Goal: Information Seeking & Learning: Learn about a topic

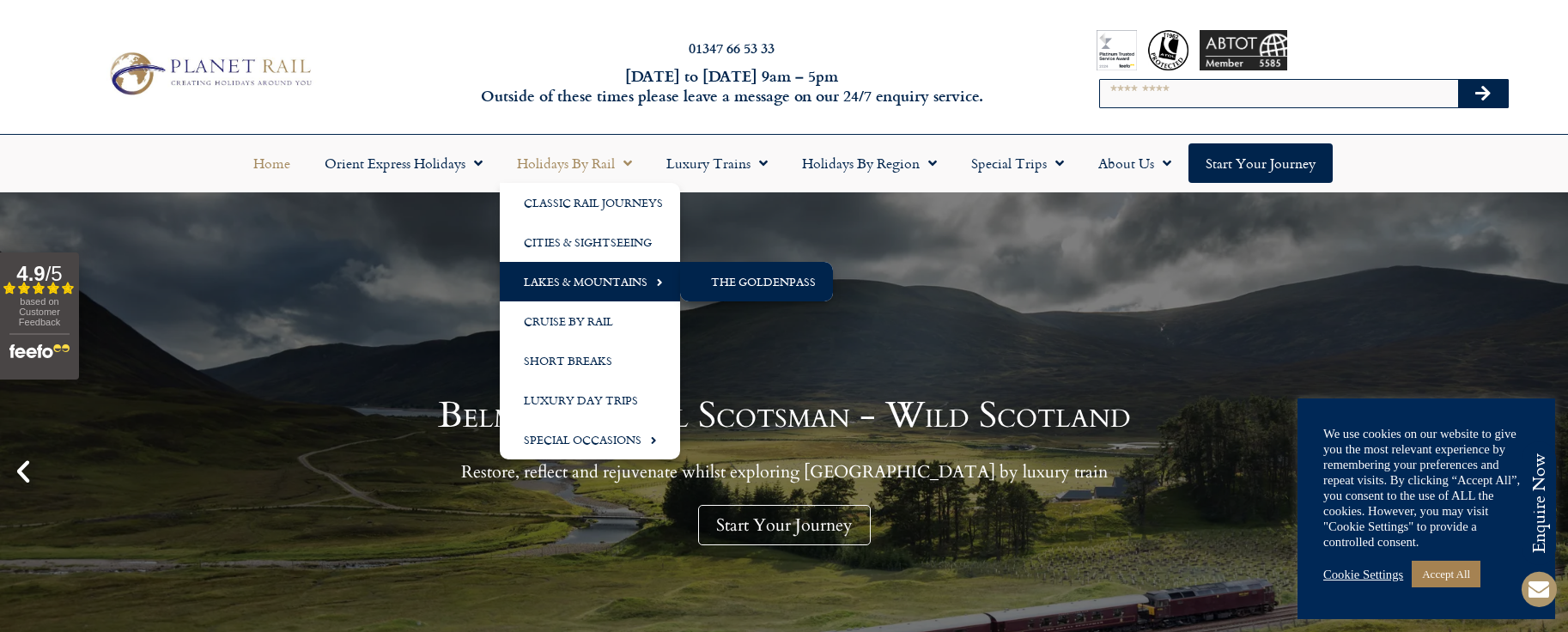
click at [757, 282] on link "The GoldenPass" at bounding box center [757, 281] width 153 height 39
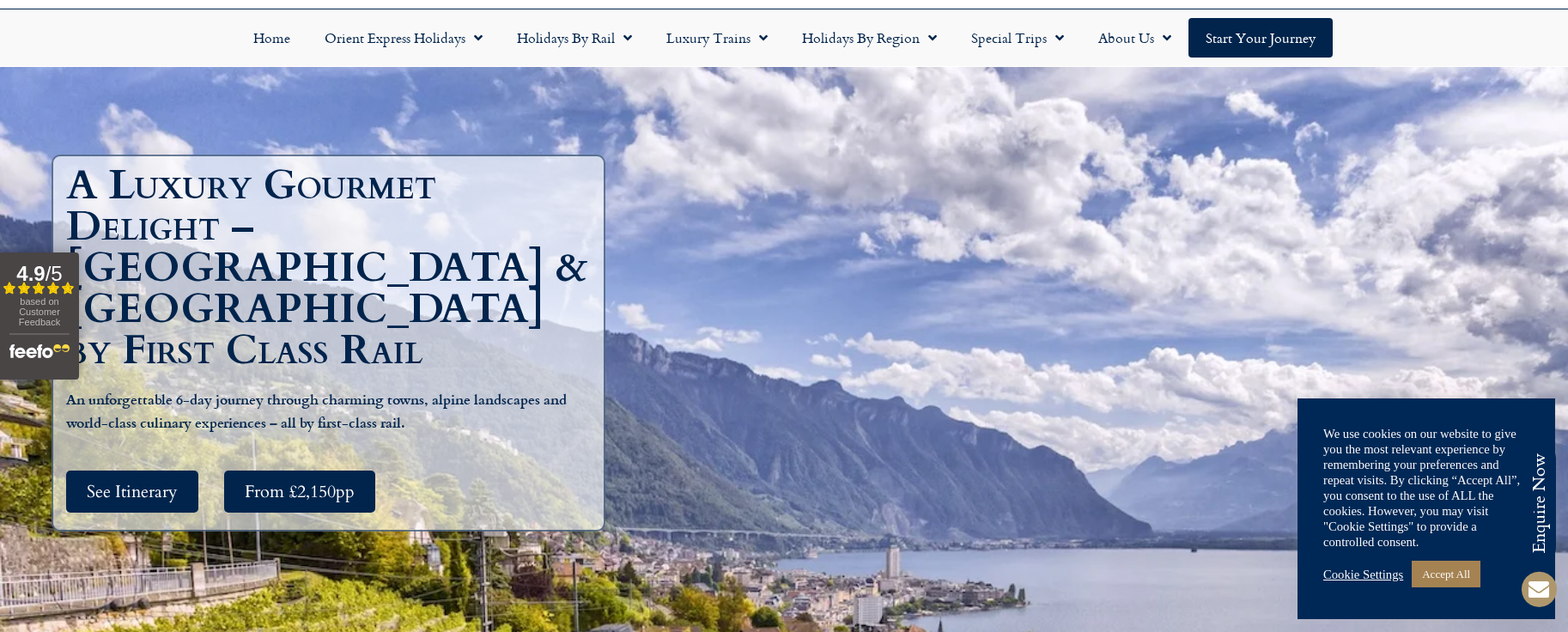
scroll to position [144, 0]
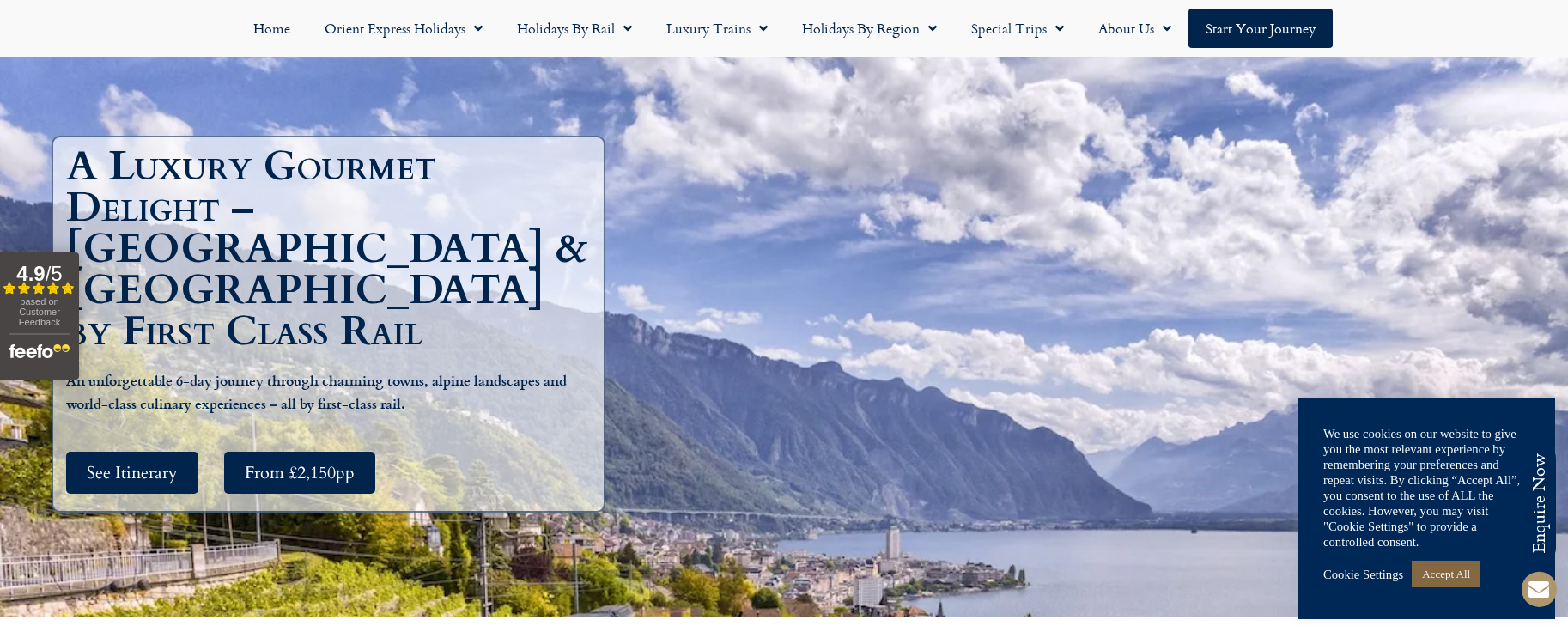
click at [1444, 572] on link "Accept All" at bounding box center [1446, 574] width 68 height 27
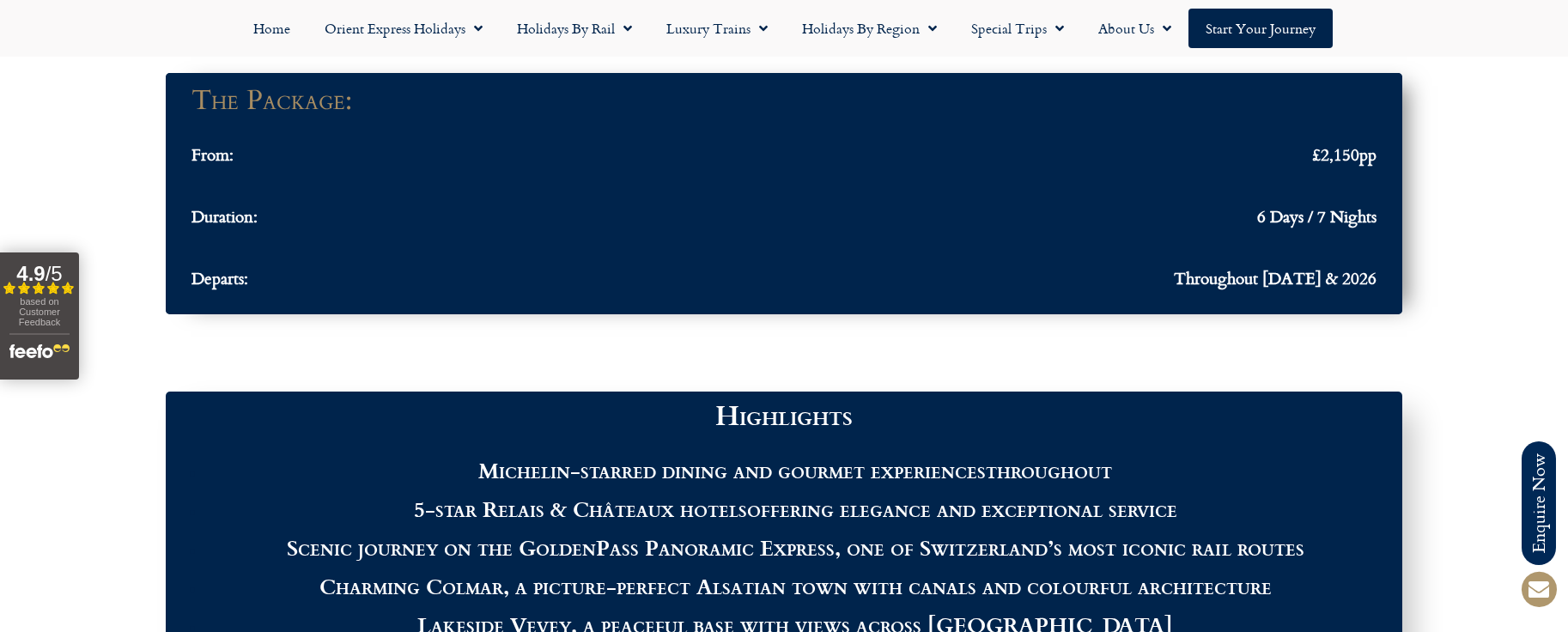
scroll to position [1561, 0]
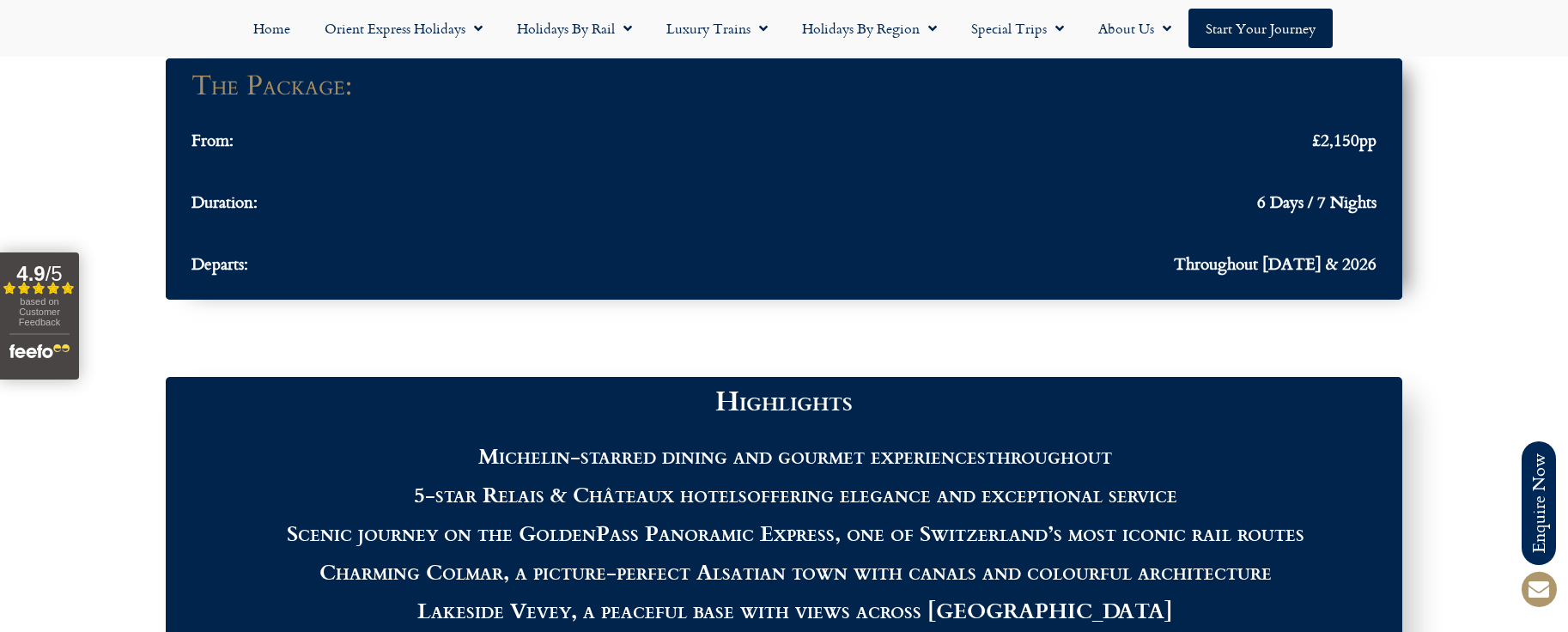
click at [127, 323] on div at bounding box center [784, 338] width 1568 height 60
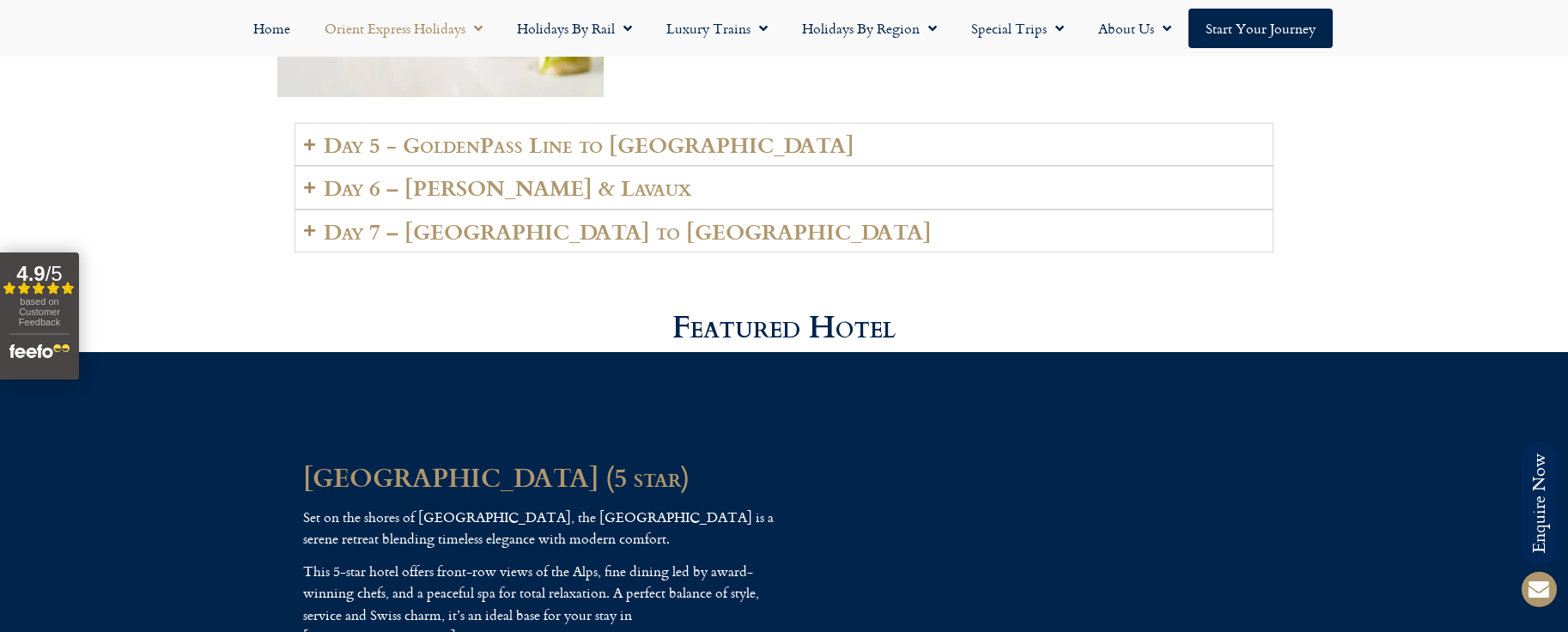
scroll to position [0, 0]
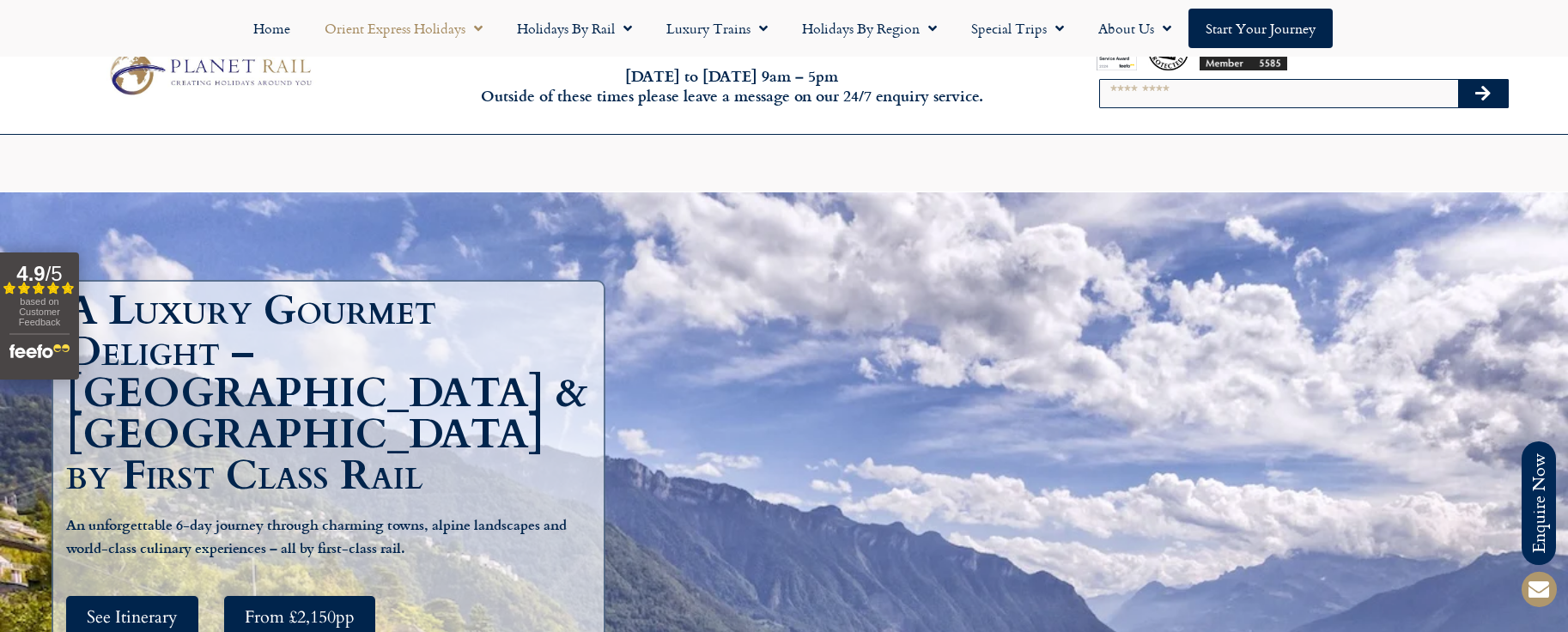
click at [408, 30] on div "01347 66 53 33 Monday to Friday 9am – 5pm Outside of these times please leave a…" at bounding box center [784, 73] width 1568 height 121
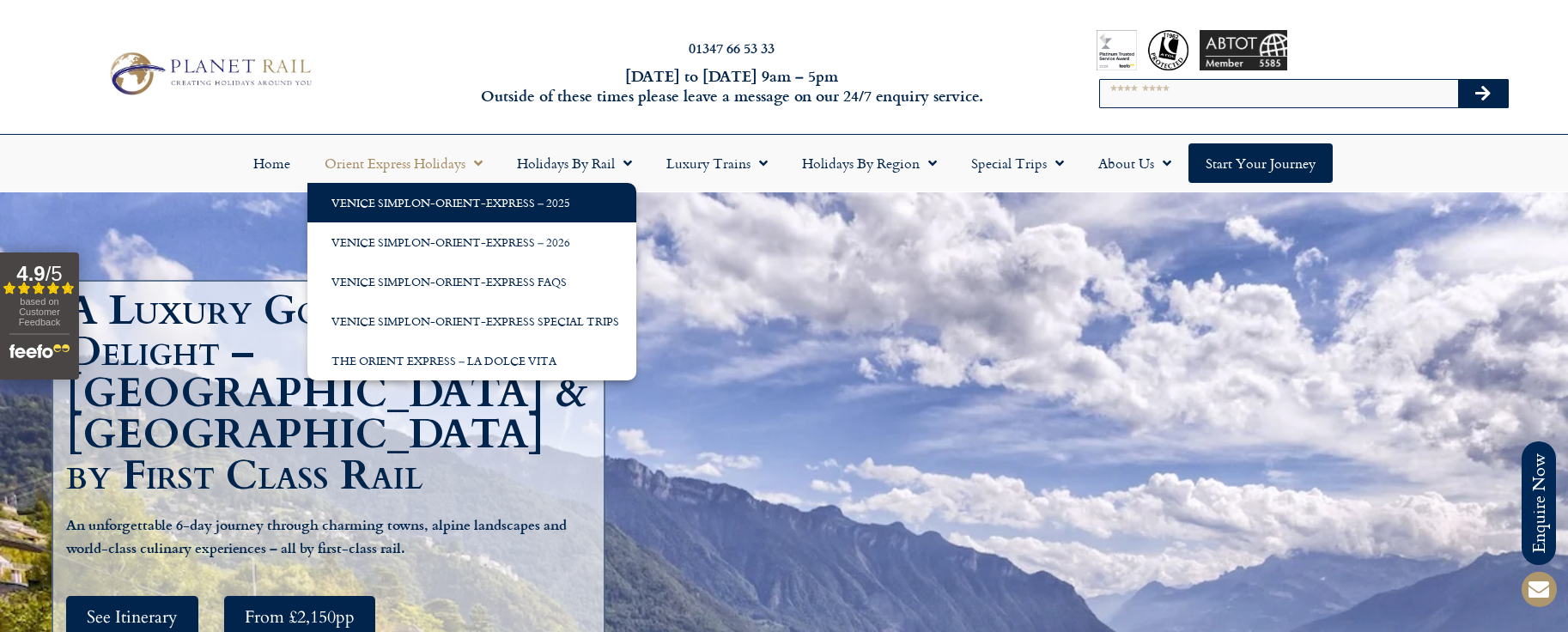
click at [430, 195] on link "Venice Simplon-Orient-Express – 2025" at bounding box center [472, 202] width 329 height 39
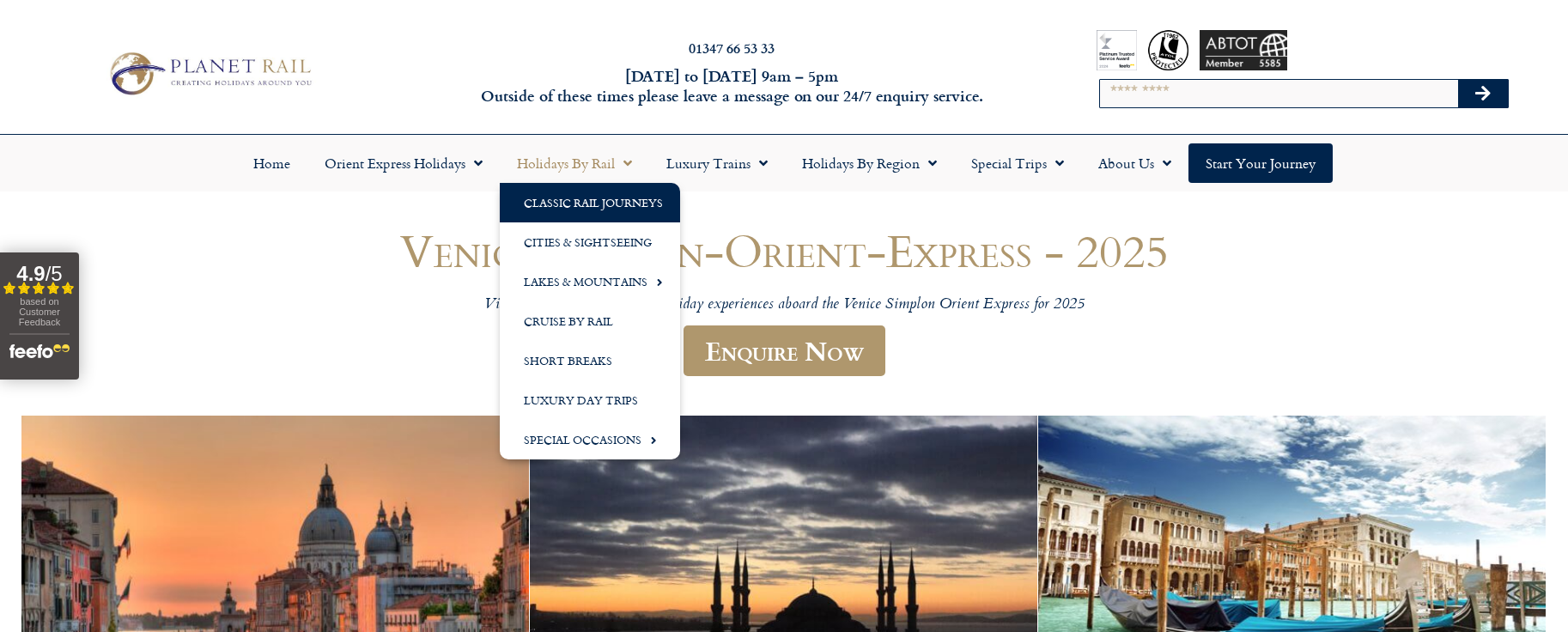
click at [580, 202] on link "Classic Rail Journeys" at bounding box center [589, 202] width 180 height 39
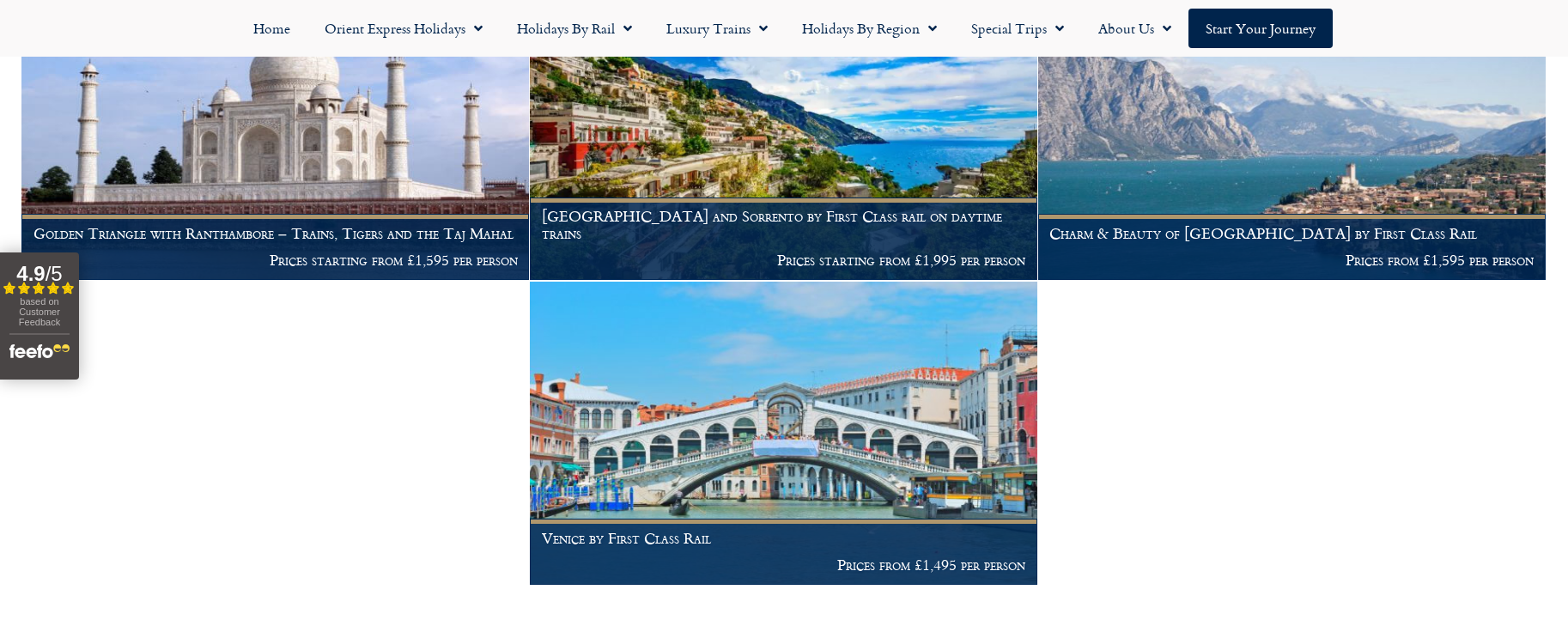
scroll to position [1984, 0]
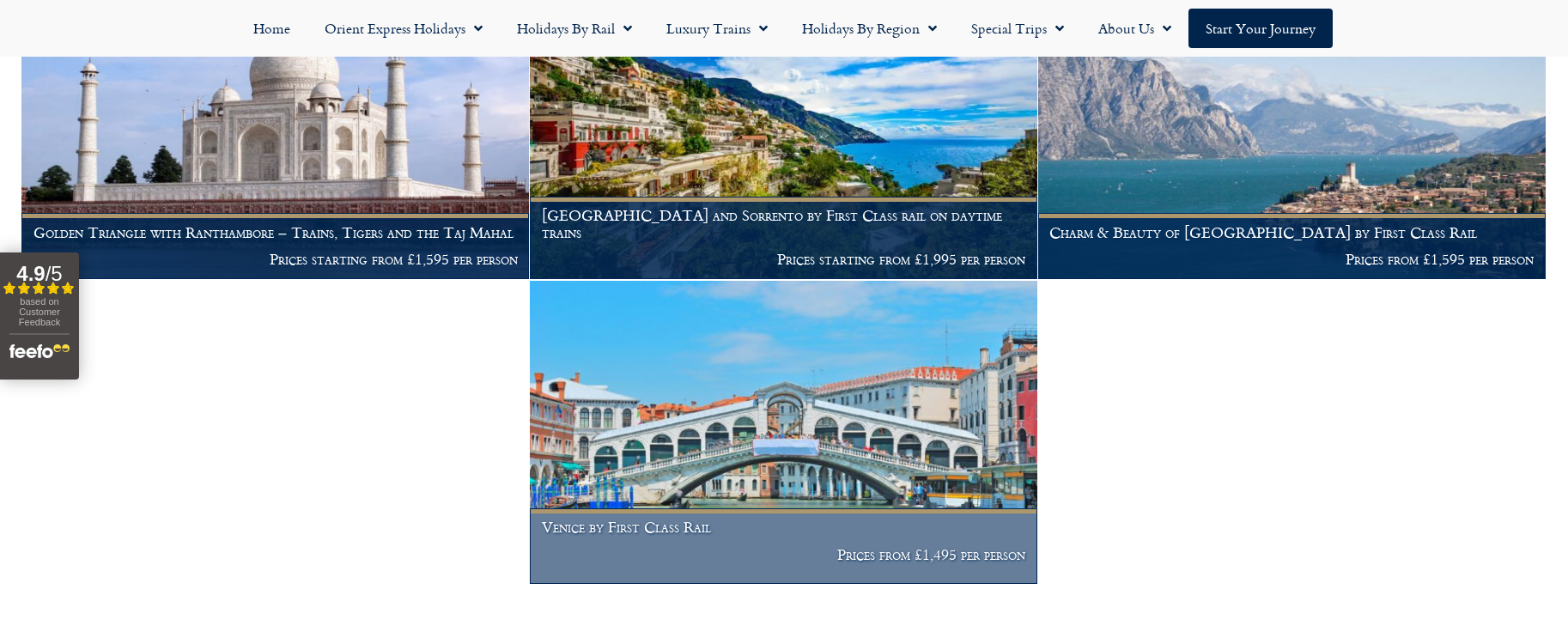
click at [874, 373] on img at bounding box center [784, 432] width 507 height 303
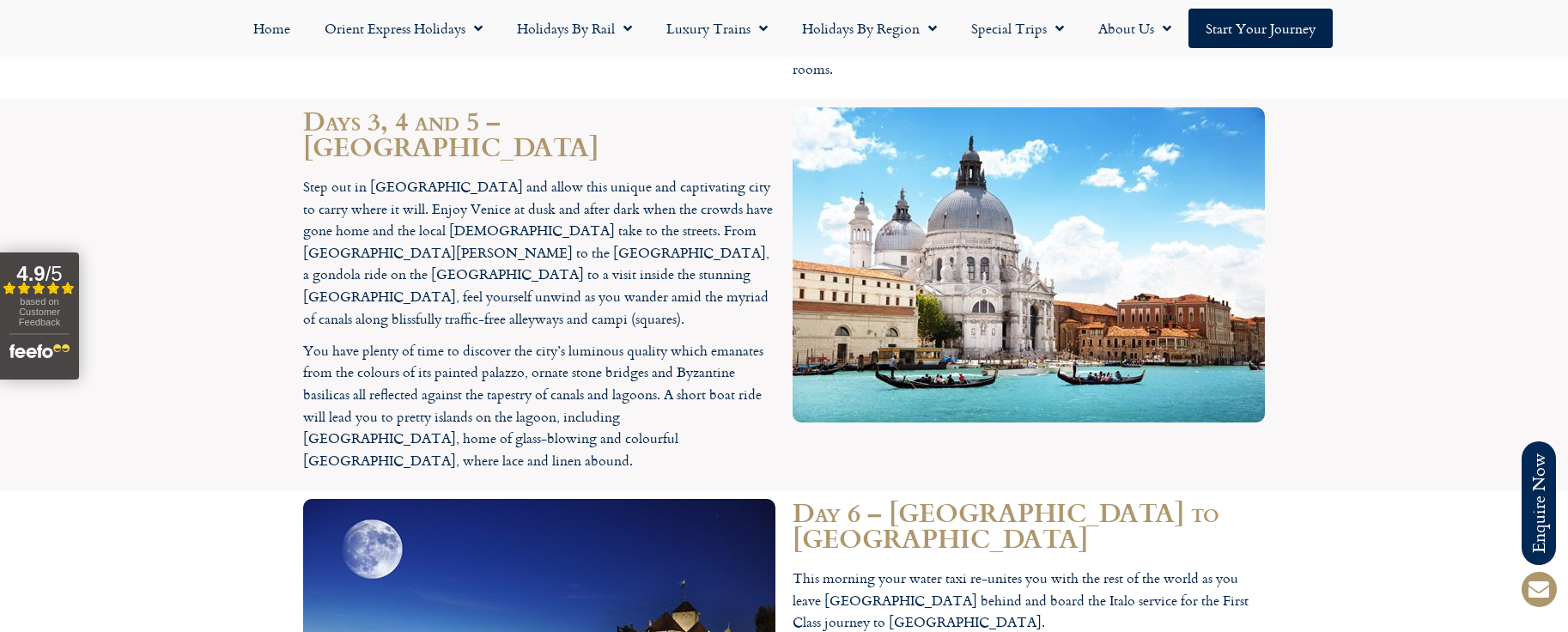
scroll to position [2897, 0]
